Goal: Task Accomplishment & Management: Use online tool/utility

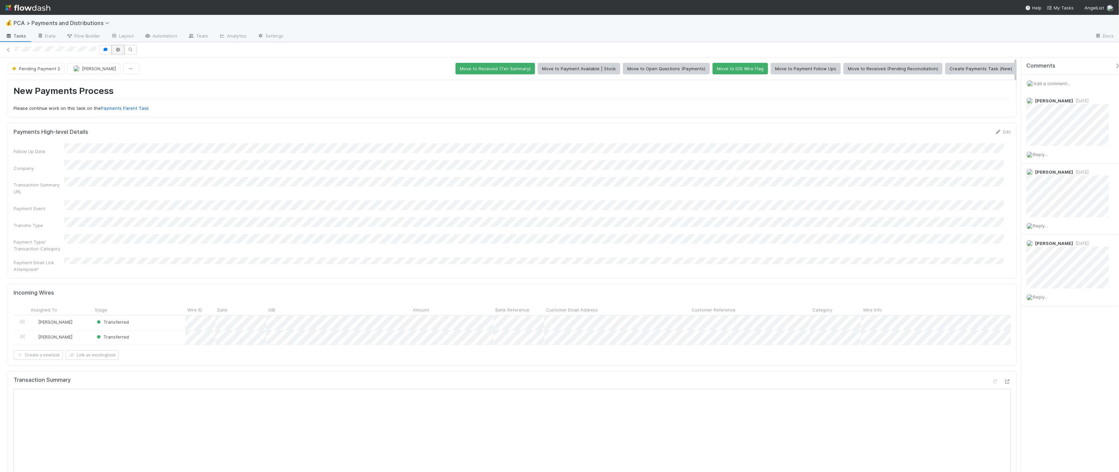
click at [118, 51] on icon "button" at bounding box center [118, 50] width 7 height 4
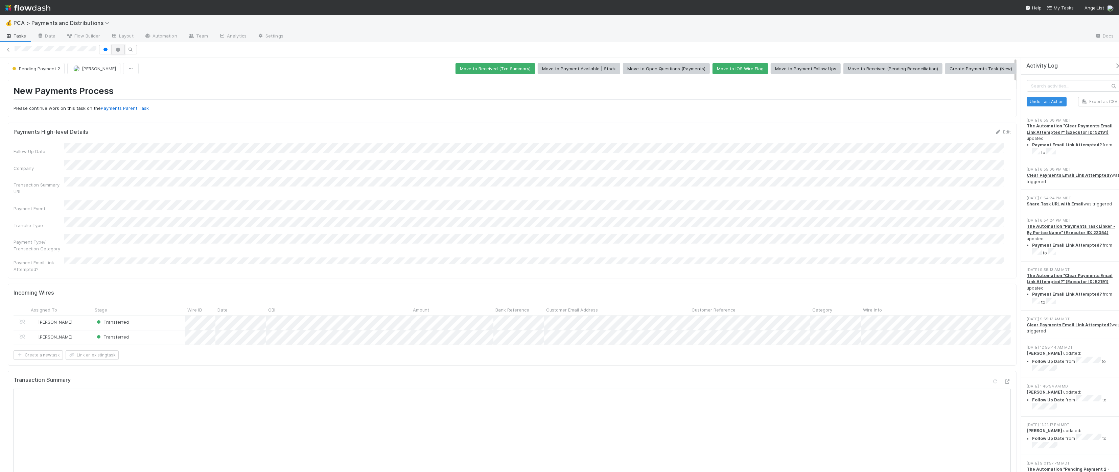
click at [118, 51] on icon "button" at bounding box center [118, 50] width 7 height 4
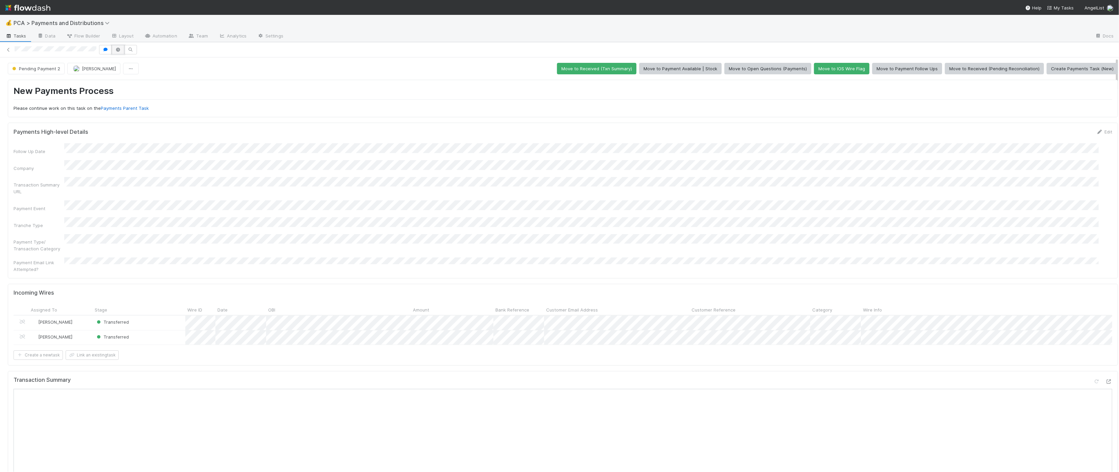
click at [116, 51] on icon "button" at bounding box center [118, 50] width 7 height 4
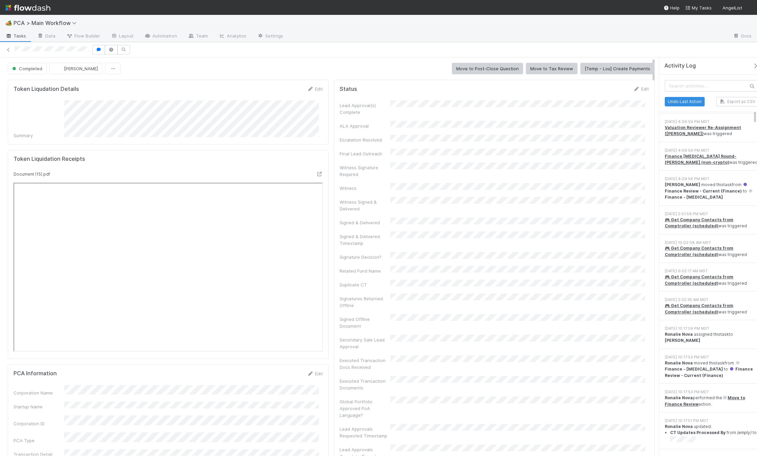
scroll to position [288, 0]
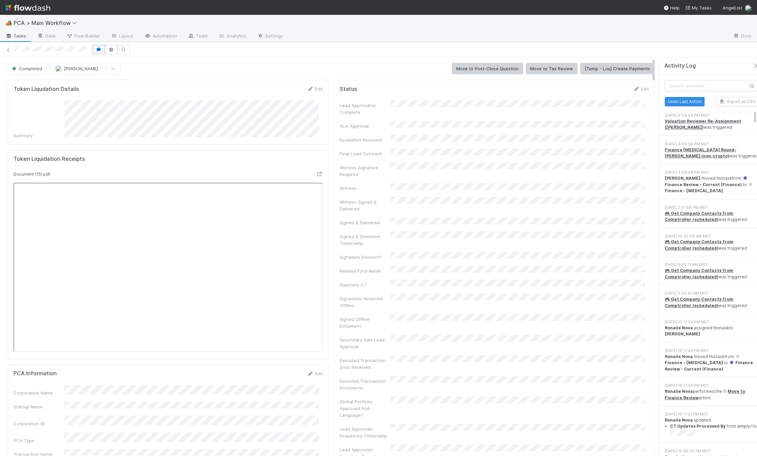
click at [96, 50] on icon "button" at bounding box center [98, 50] width 7 height 4
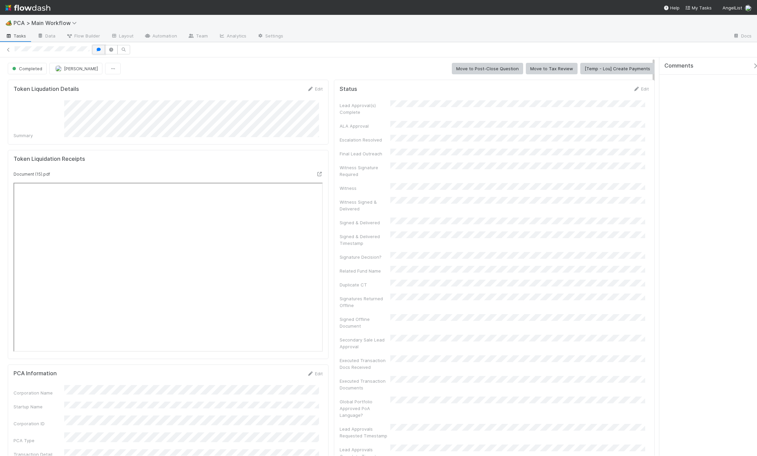
scroll to position [0, 0]
click at [100, 51] on icon "button" at bounding box center [98, 50] width 7 height 4
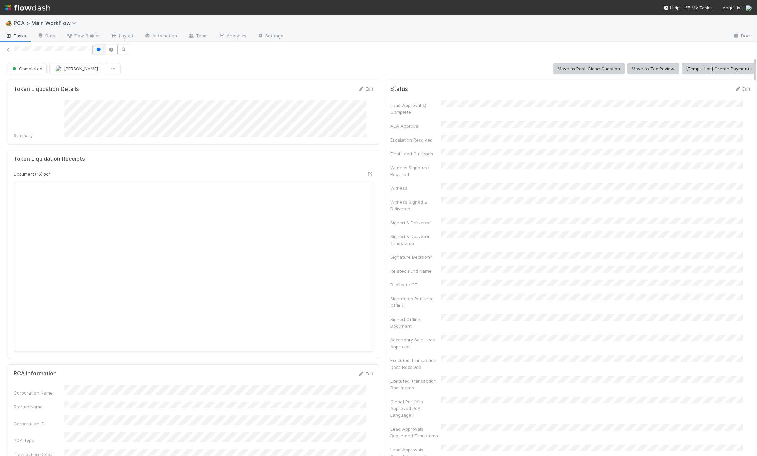
click at [99, 52] on button "button" at bounding box center [98, 49] width 13 height 9
